Goal: Task Accomplishment & Management: Use online tool/utility

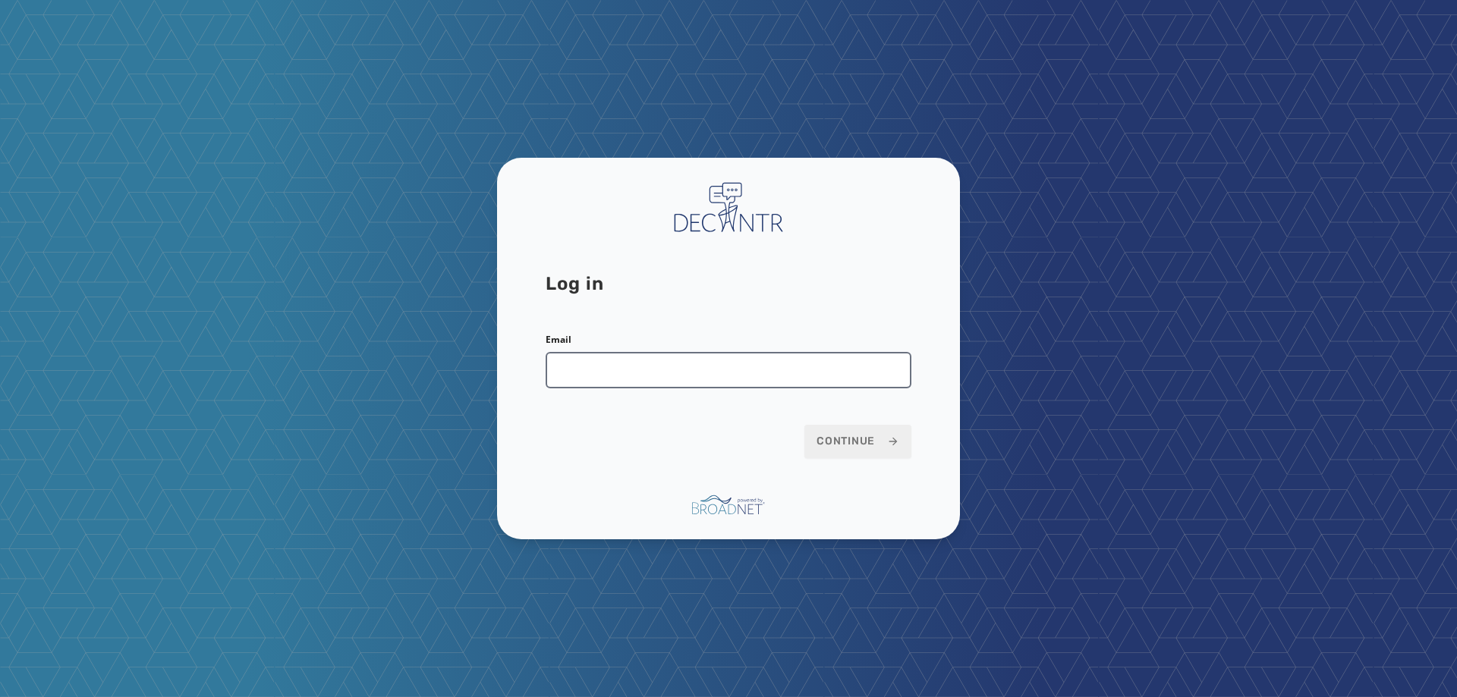
click at [846, 372] on input "Email" at bounding box center [729, 370] width 366 height 36
type input "**********"
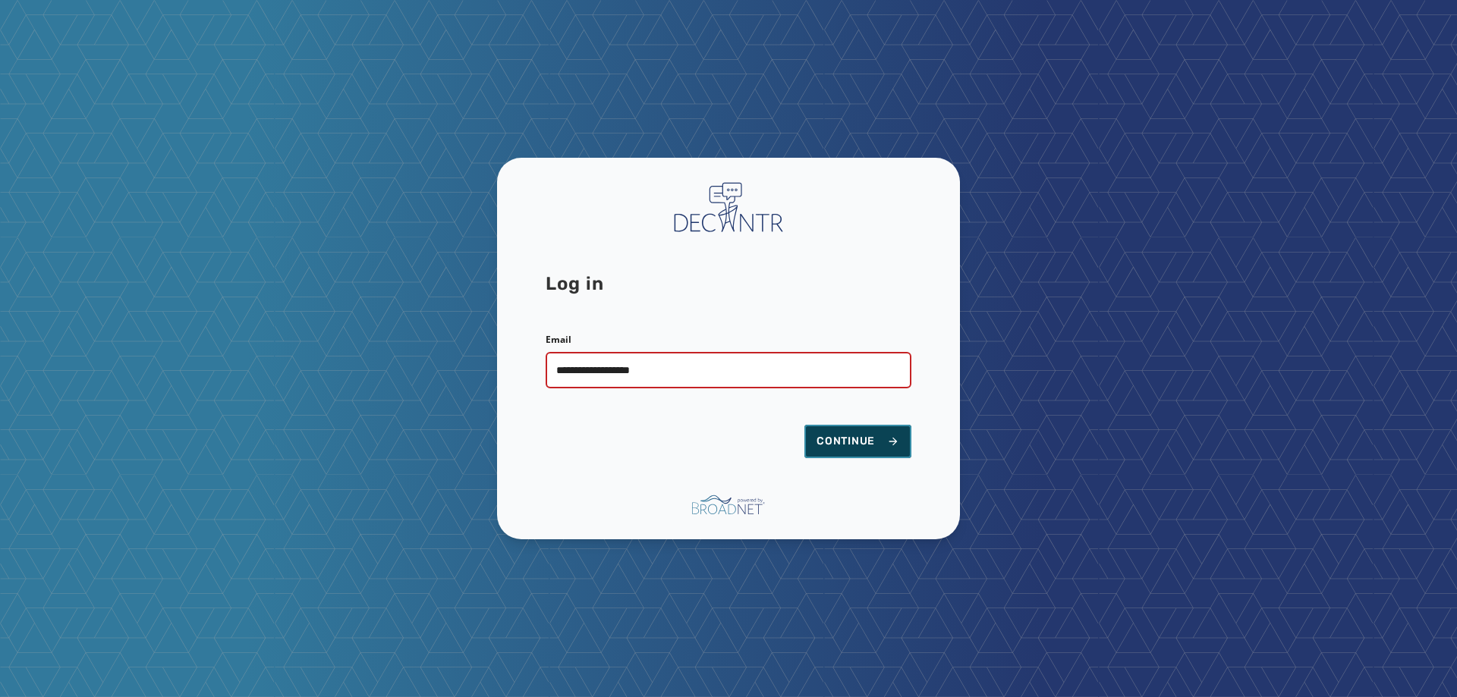
click at [819, 436] on span "Continue" at bounding box center [858, 441] width 83 height 15
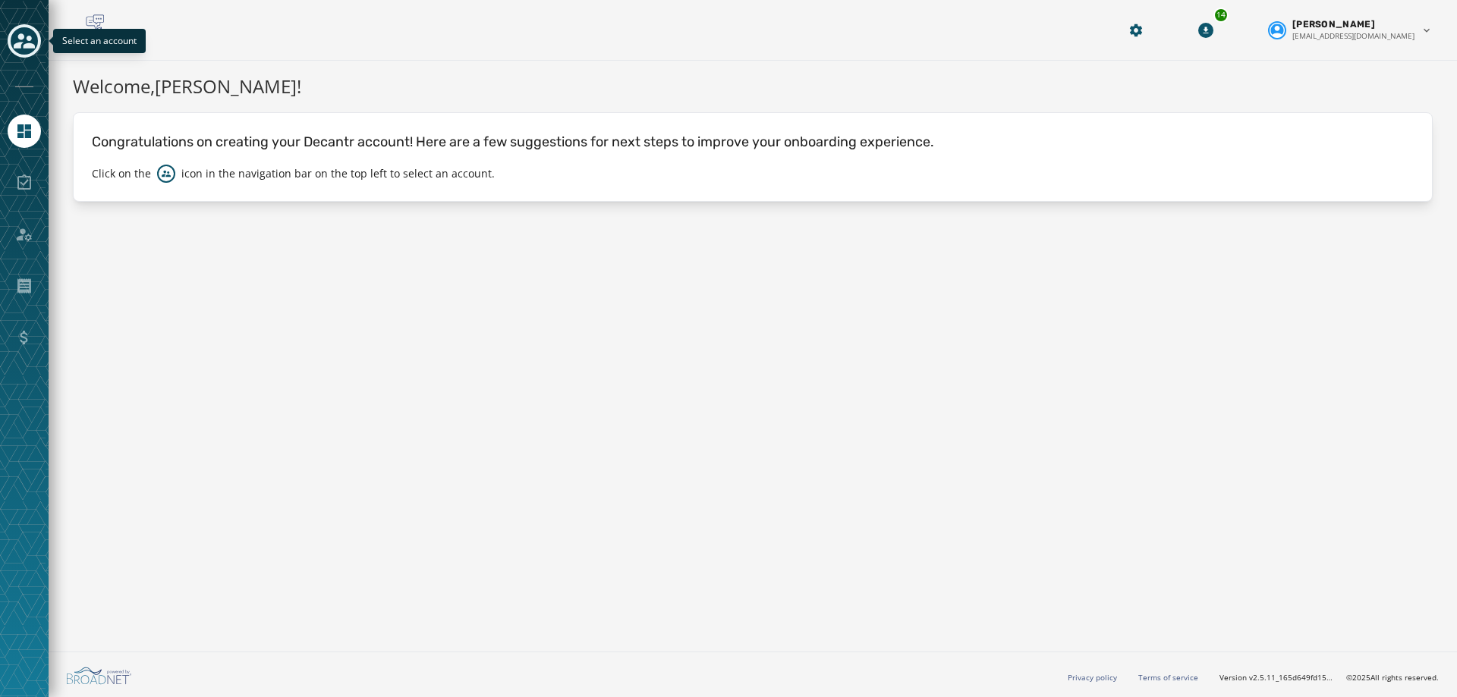
click at [27, 41] on icon "Toggle account select drawer" at bounding box center [24, 40] width 21 height 21
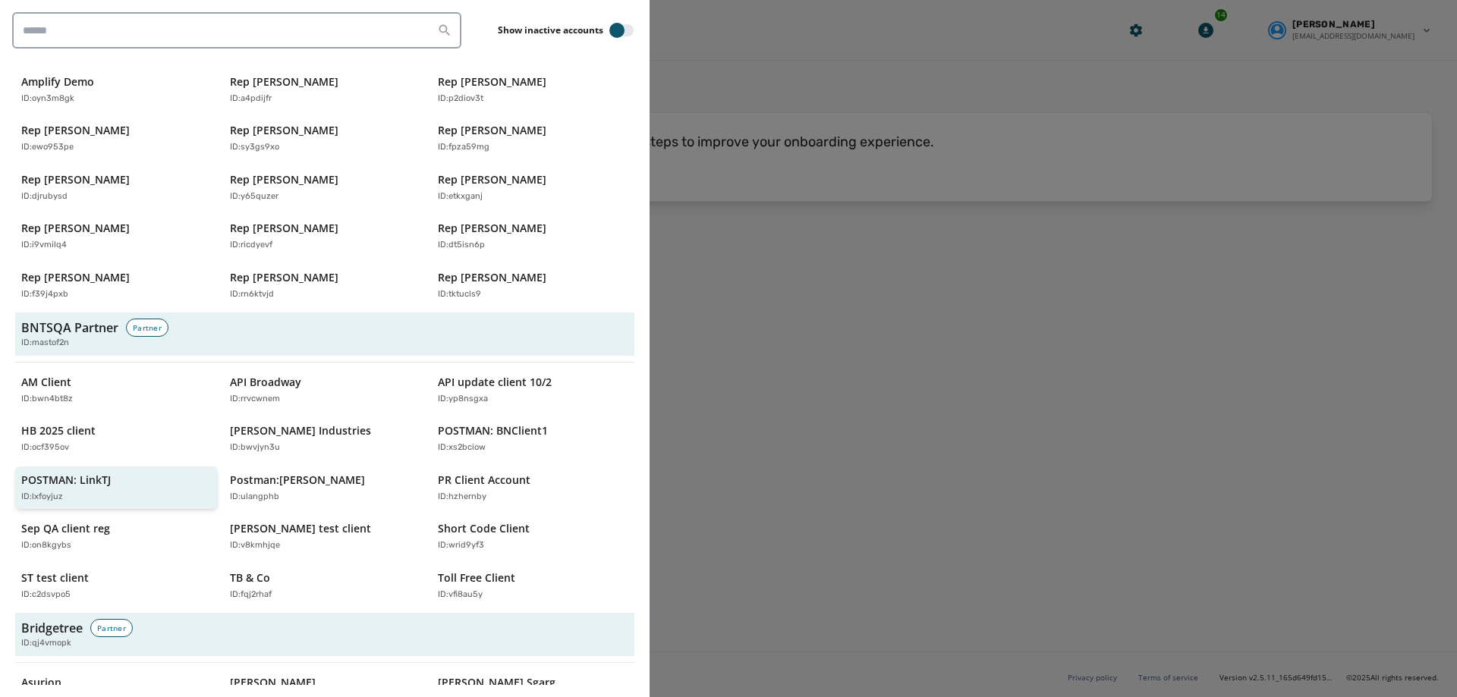
scroll to position [304, 0]
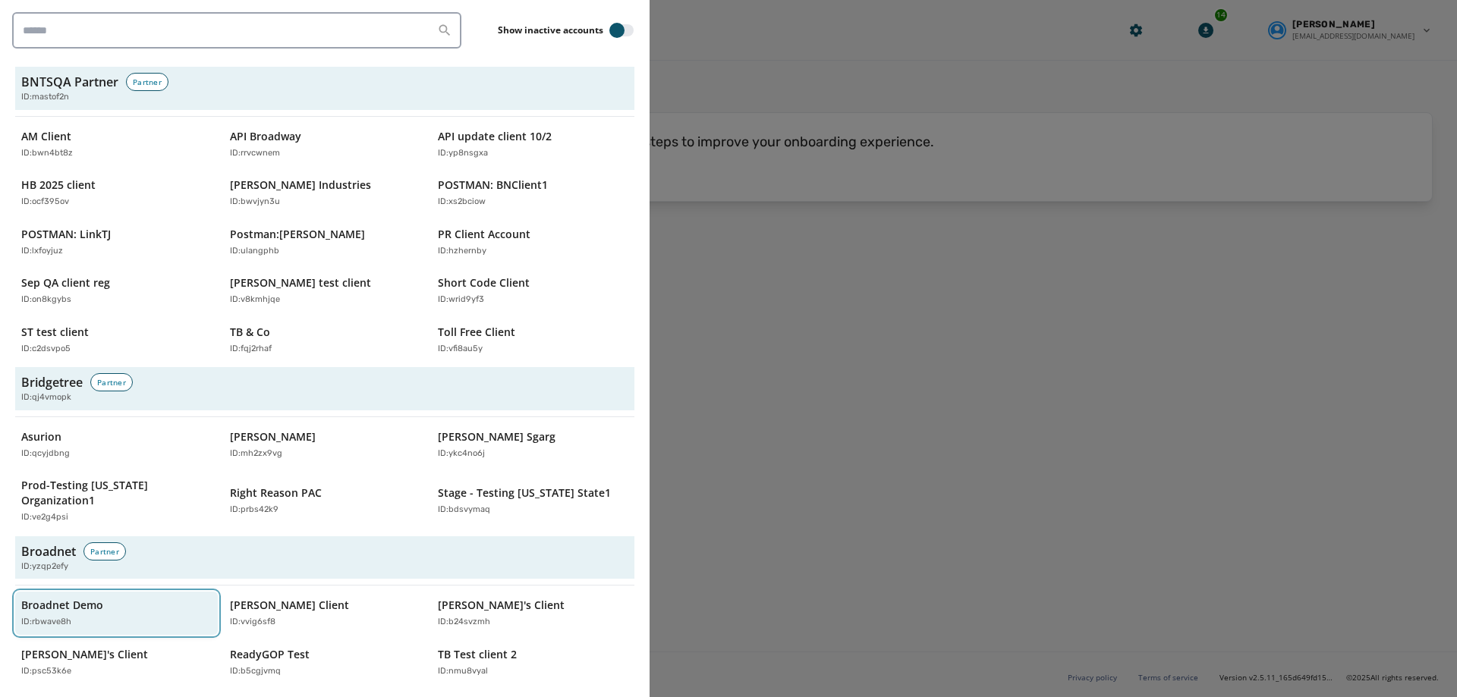
click at [81, 592] on button "Broadnet Demo ID: rbwave8h" at bounding box center [116, 613] width 203 height 43
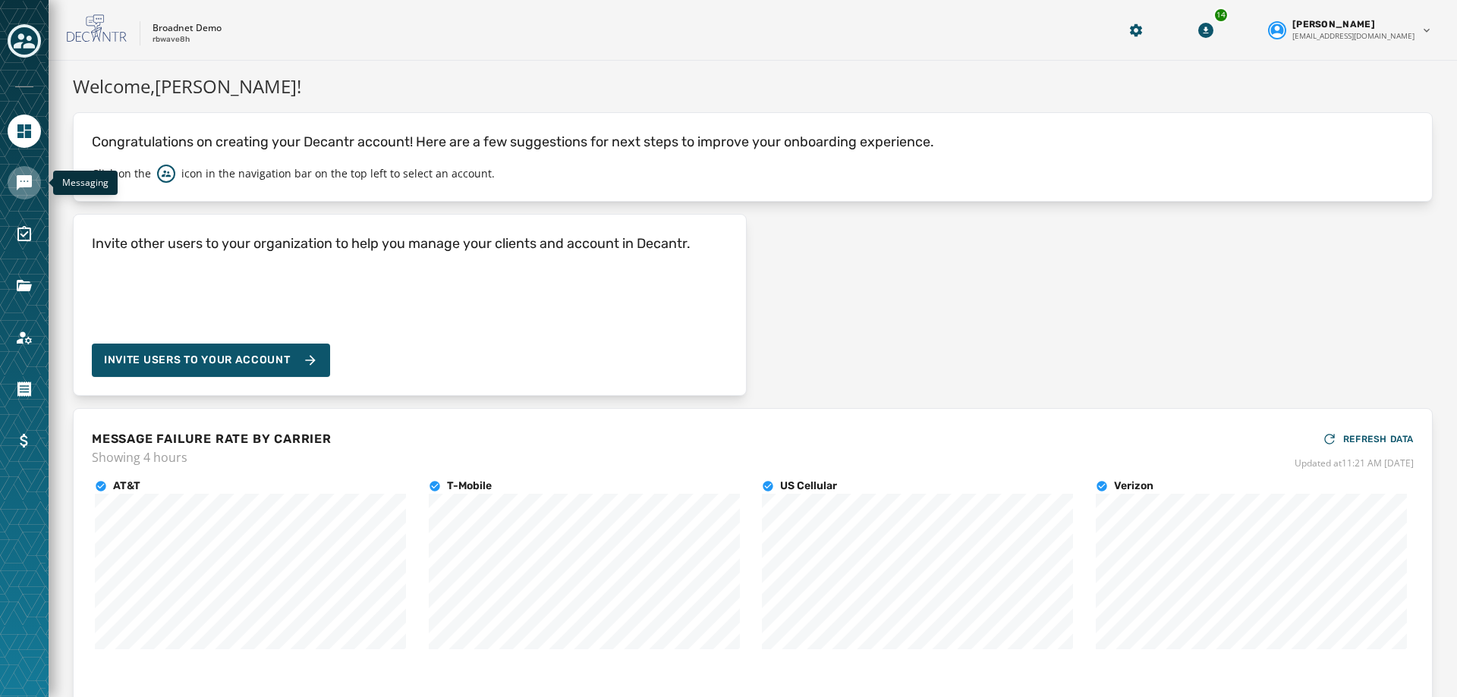
click at [20, 184] on icon "Navigate to Messaging" at bounding box center [24, 182] width 15 height 15
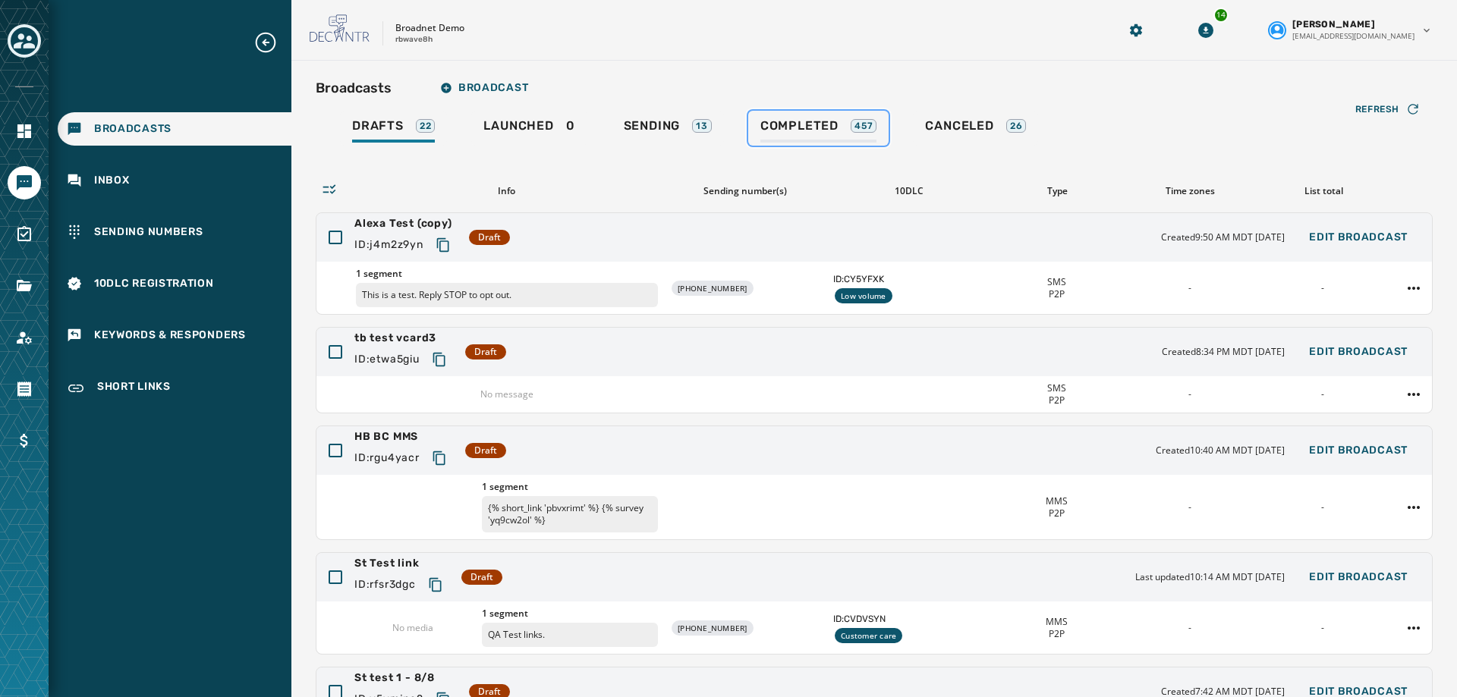
click at [817, 120] on span "Completed" at bounding box center [799, 125] width 78 height 15
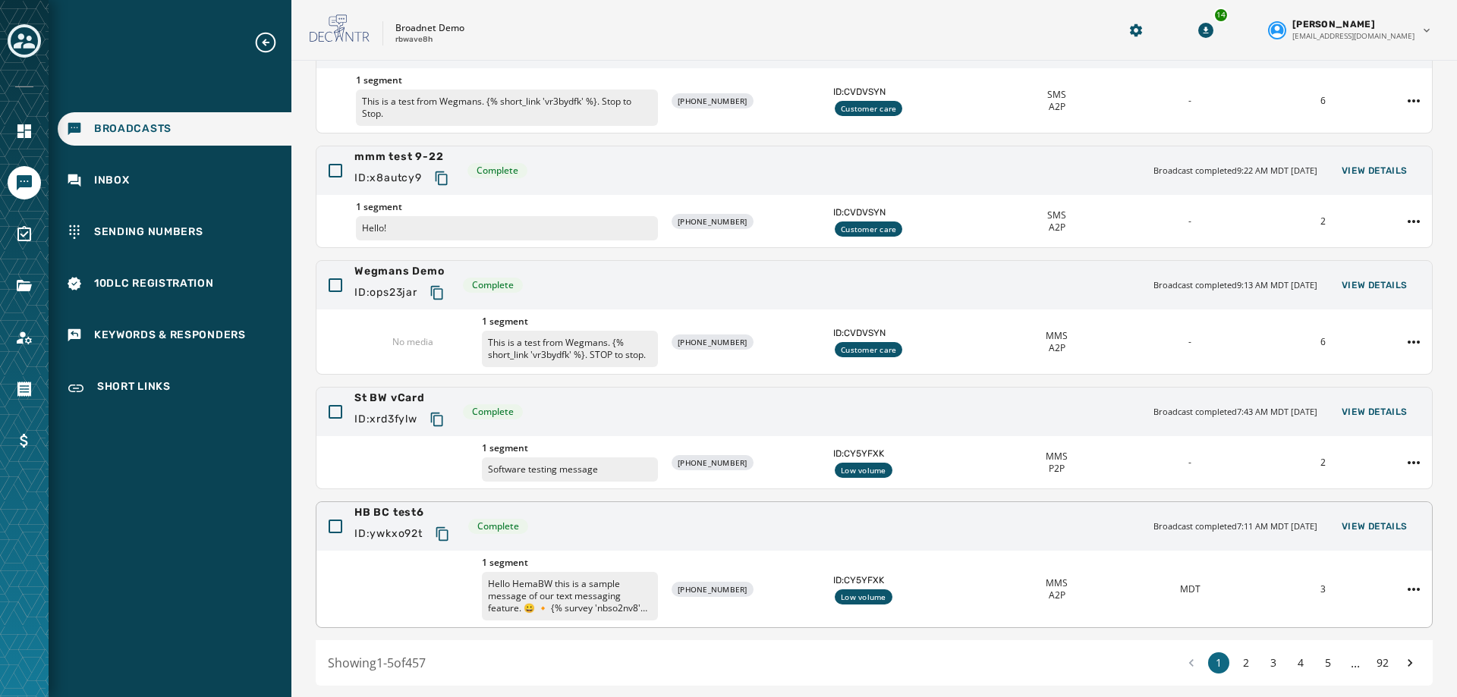
scroll to position [246, 0]
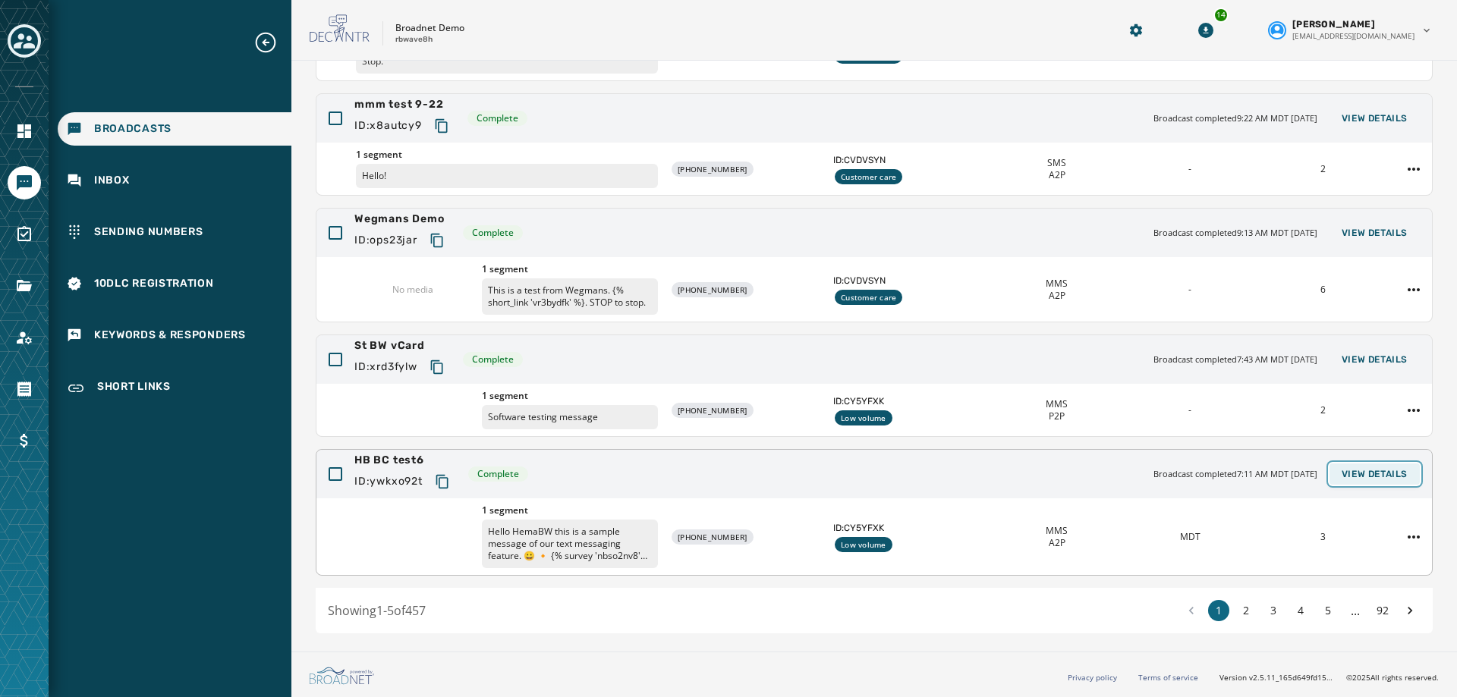
click at [1377, 483] on button "View Details" at bounding box center [1375, 474] width 90 height 21
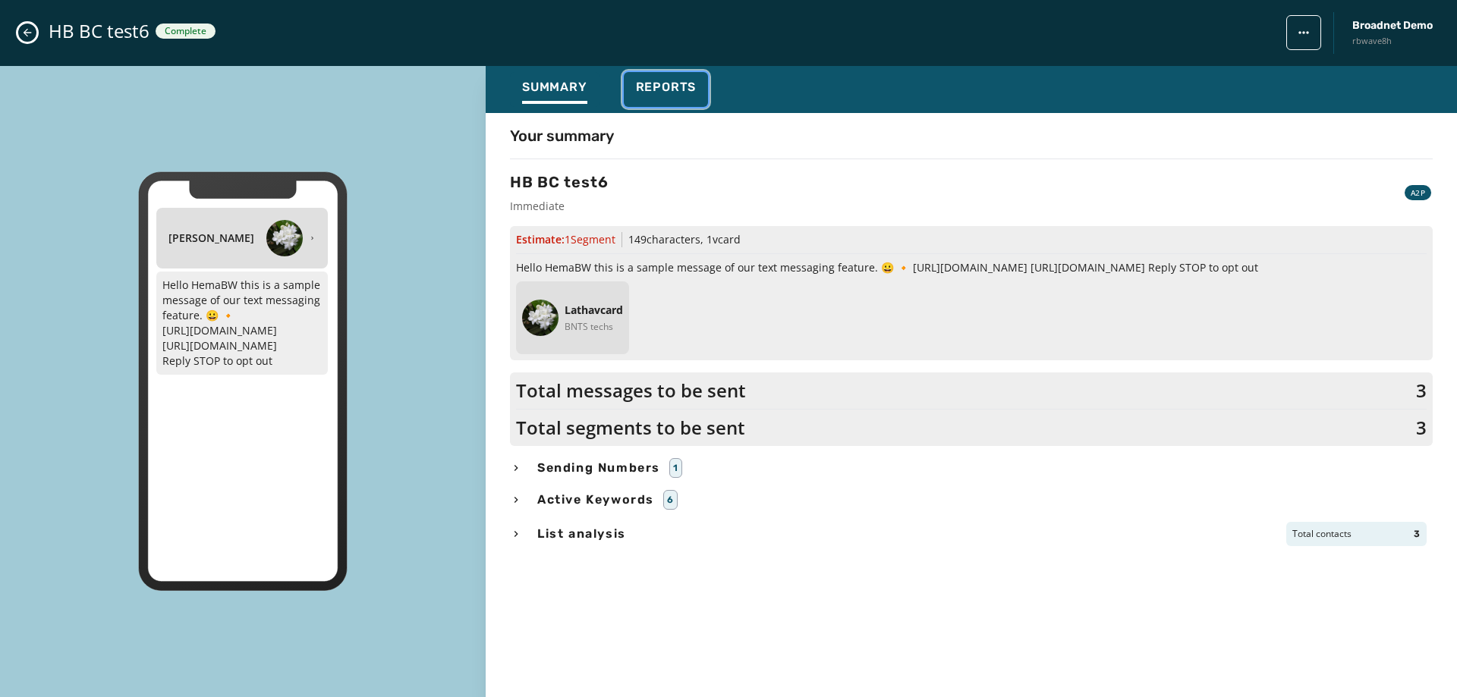
click at [666, 92] on span "Reports" at bounding box center [666, 87] width 61 height 15
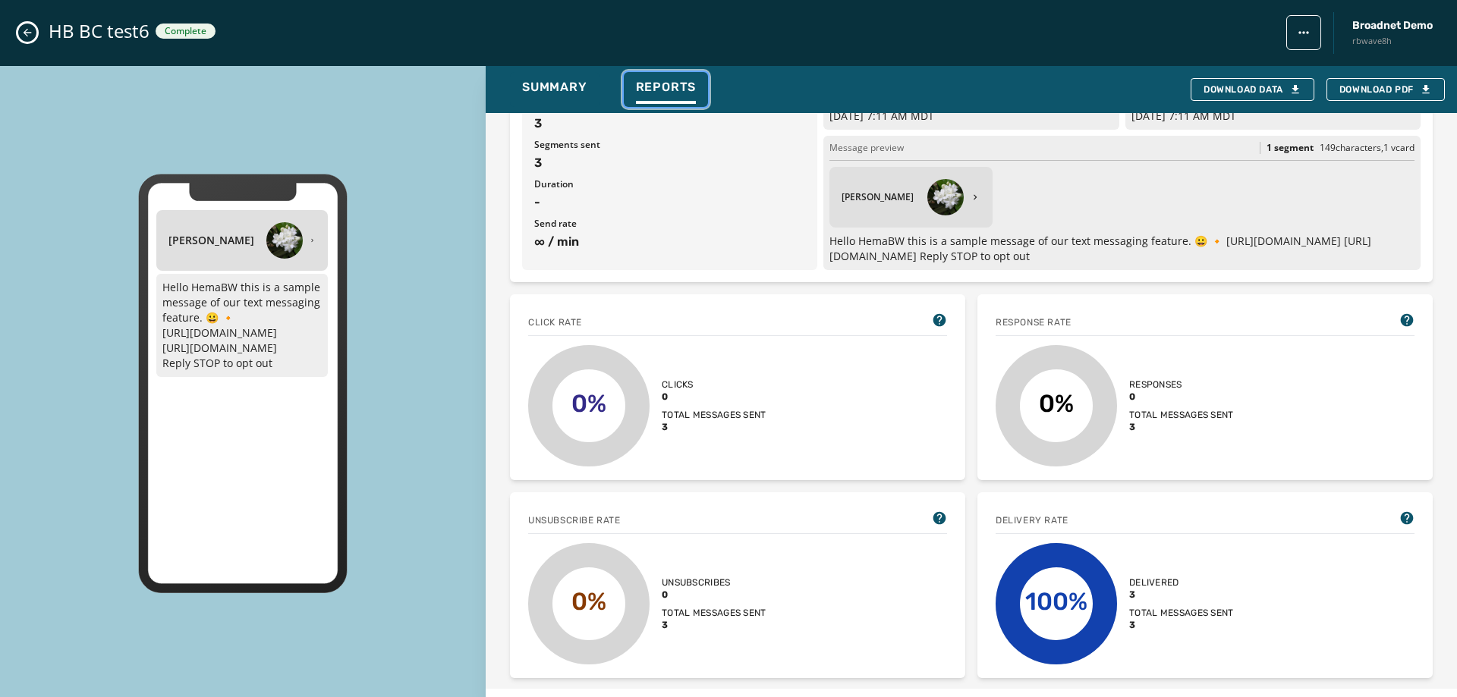
scroll to position [152, 0]
